Goal: Task Accomplishment & Management: Manage account settings

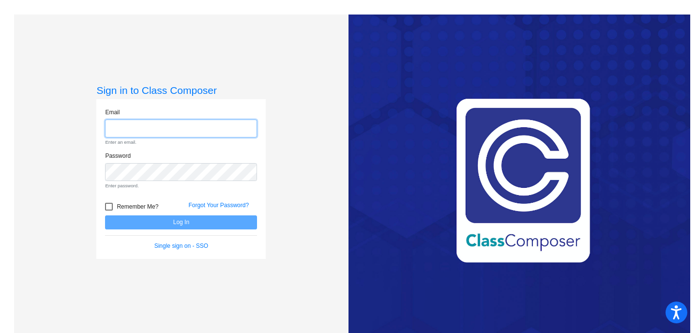
click at [133, 135] on input "email" at bounding box center [181, 129] width 152 height 18
type input "[EMAIL_ADDRESS][DOMAIN_NAME]"
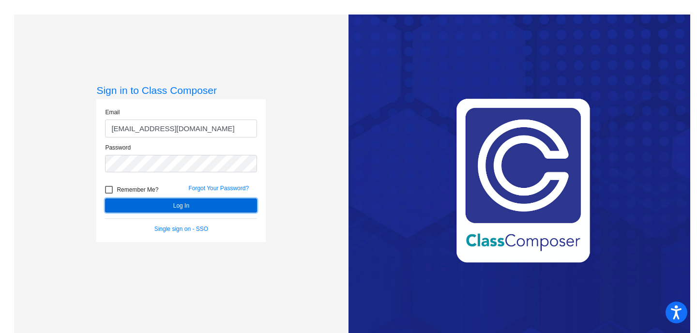
click at [186, 209] on button "Log In" at bounding box center [181, 205] width 152 height 14
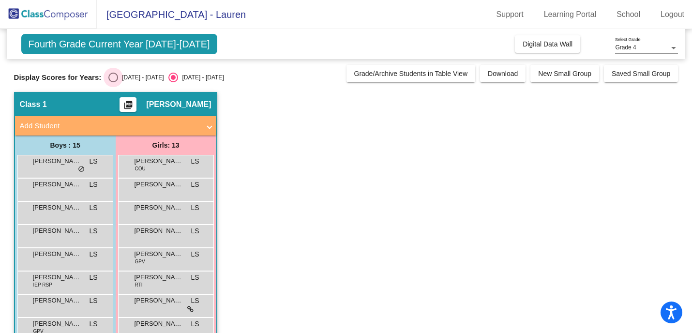
click at [114, 78] on div "Select an option" at bounding box center [113, 78] width 10 height 10
click at [113, 82] on input "[DATE] - [DATE]" at bounding box center [113, 82] width 0 height 0
radio input "true"
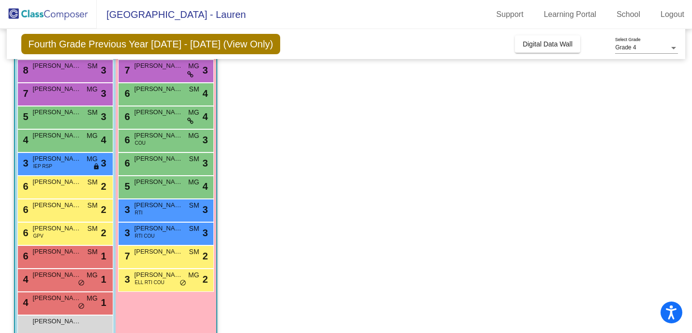
scroll to position [186, 0]
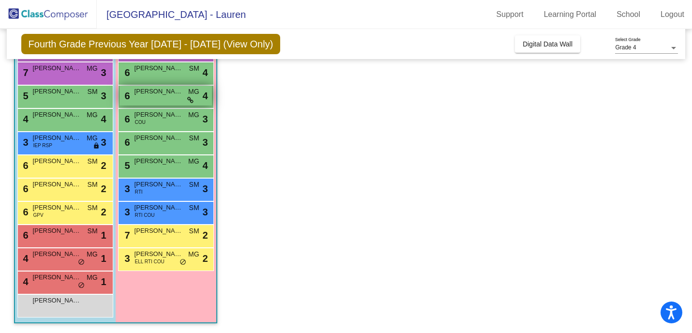
click at [192, 101] on icon at bounding box center [190, 100] width 6 height 7
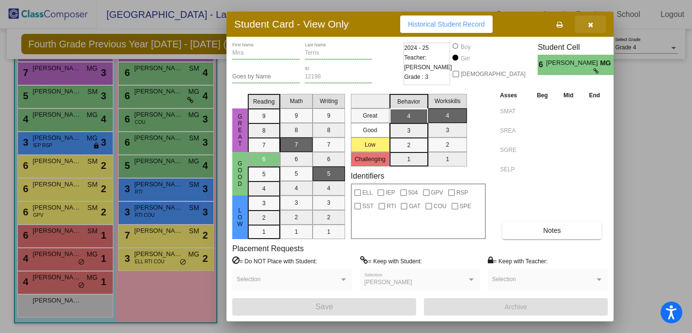
click at [590, 24] on icon "button" at bounding box center [590, 24] width 5 height 7
